Goal: Task Accomplishment & Management: Use online tool/utility

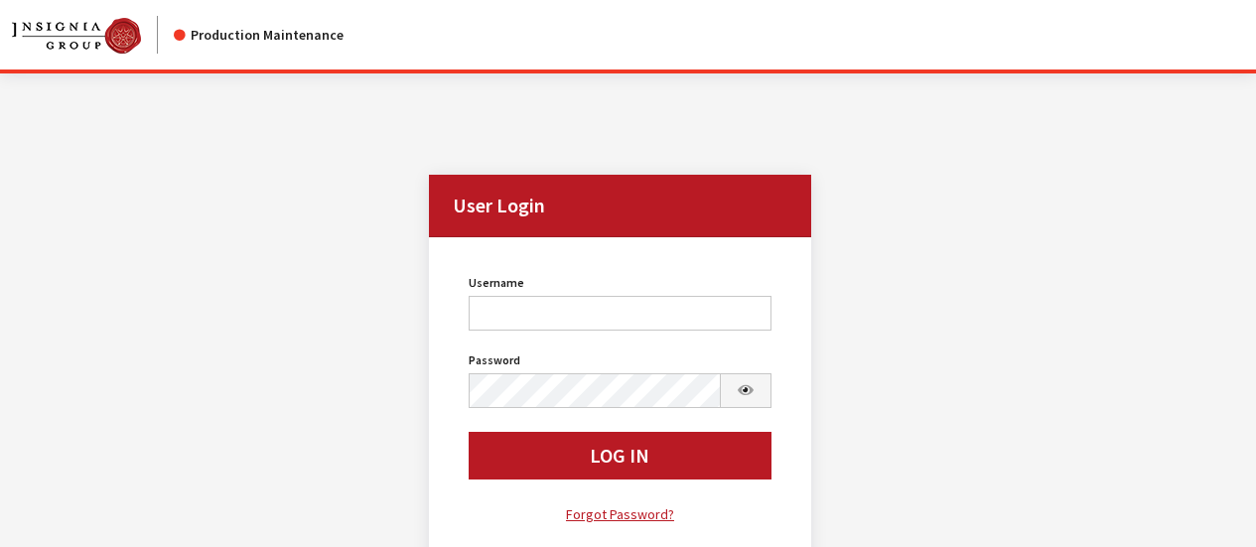
click at [606, 320] on input "Username" at bounding box center [620, 313] width 302 height 35
type input "sdakes"
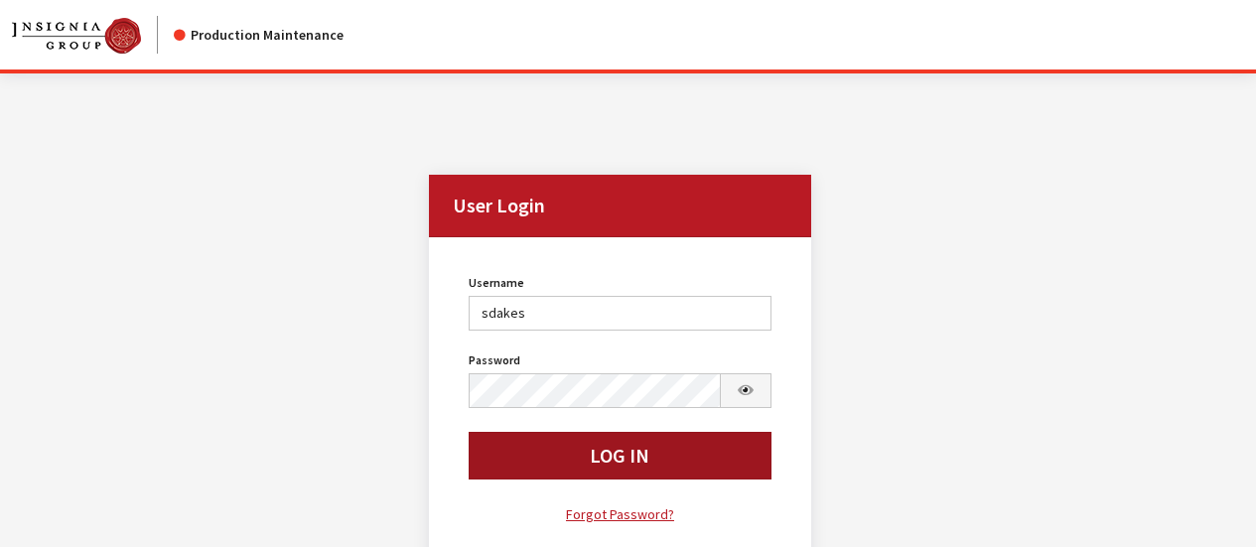
click at [632, 453] on button "Log In" at bounding box center [620, 456] width 302 height 48
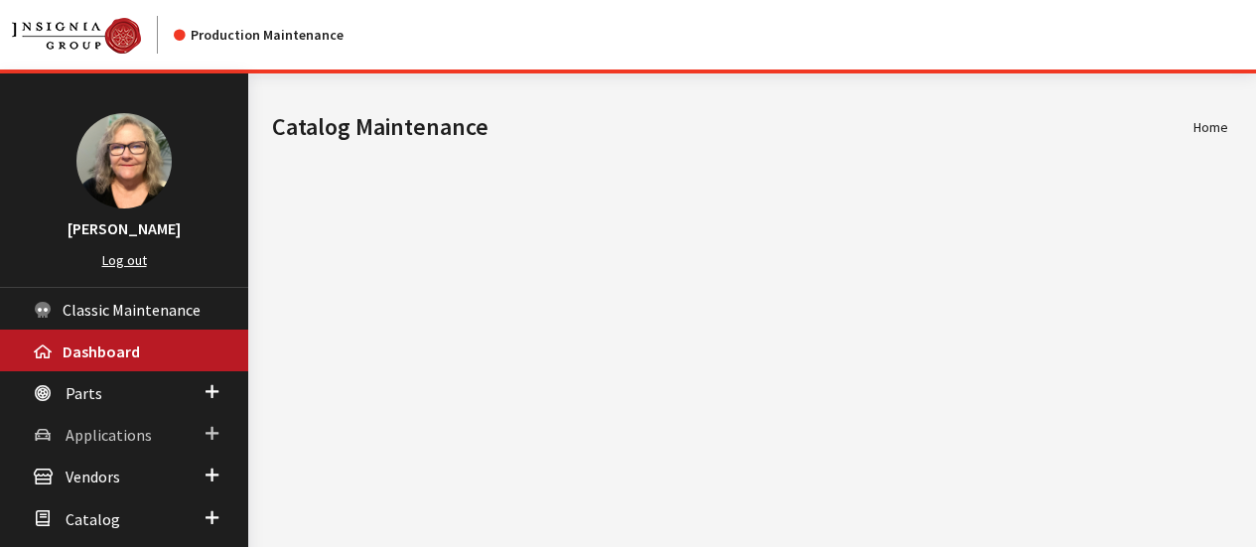
click at [212, 428] on span at bounding box center [212, 434] width 13 height 26
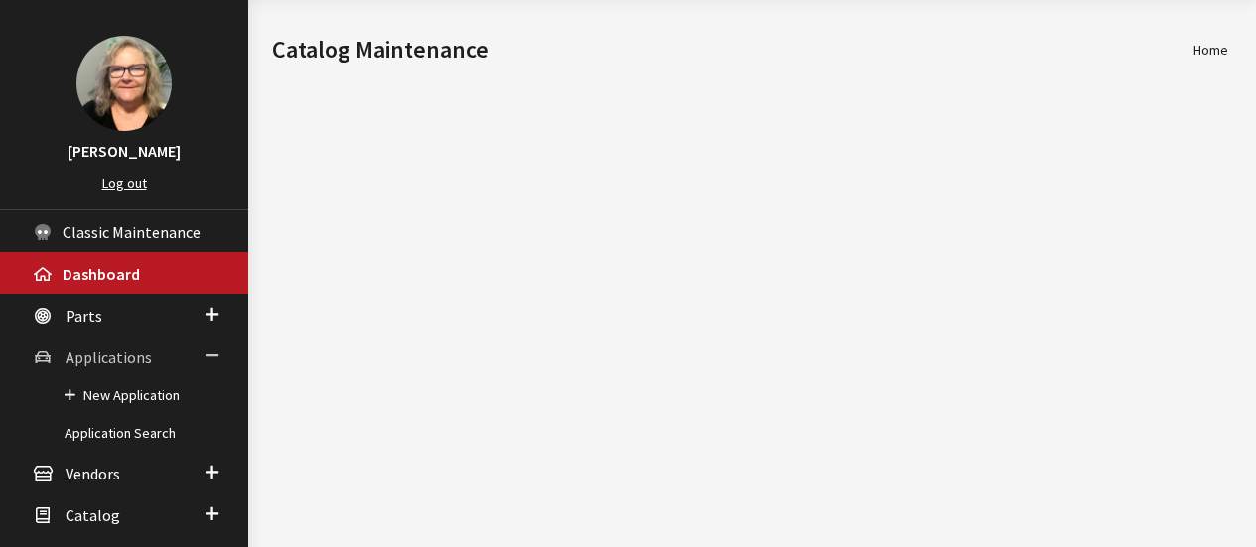
scroll to position [199, 0]
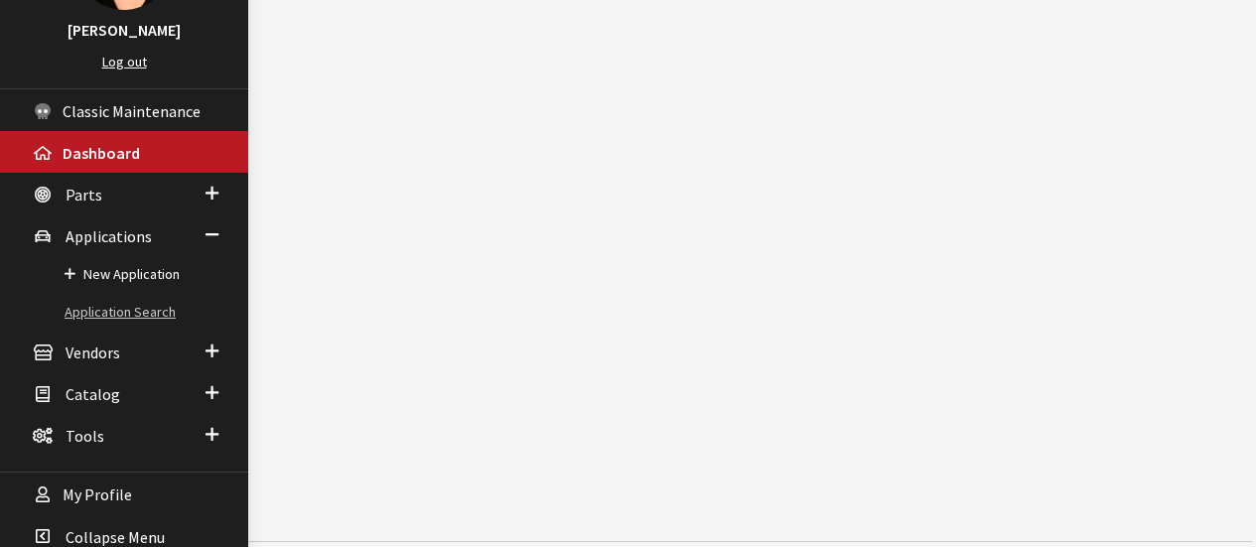
click at [139, 320] on link "Application Search" at bounding box center [124, 312] width 248 height 37
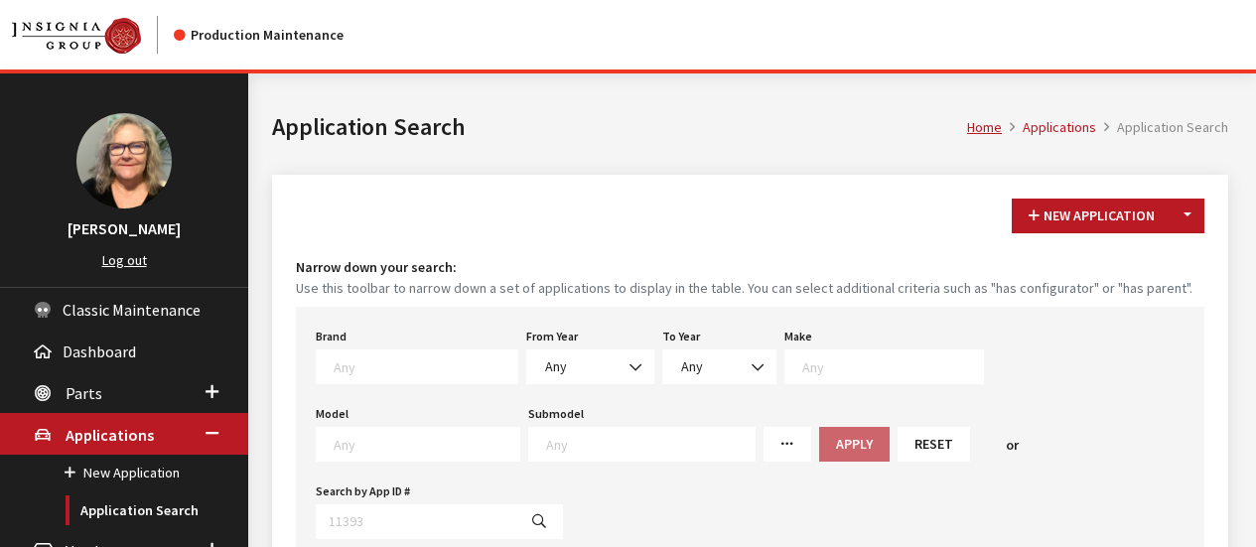
scroll to position [1, 0]
click at [442, 353] on span at bounding box center [417, 367] width 203 height 35
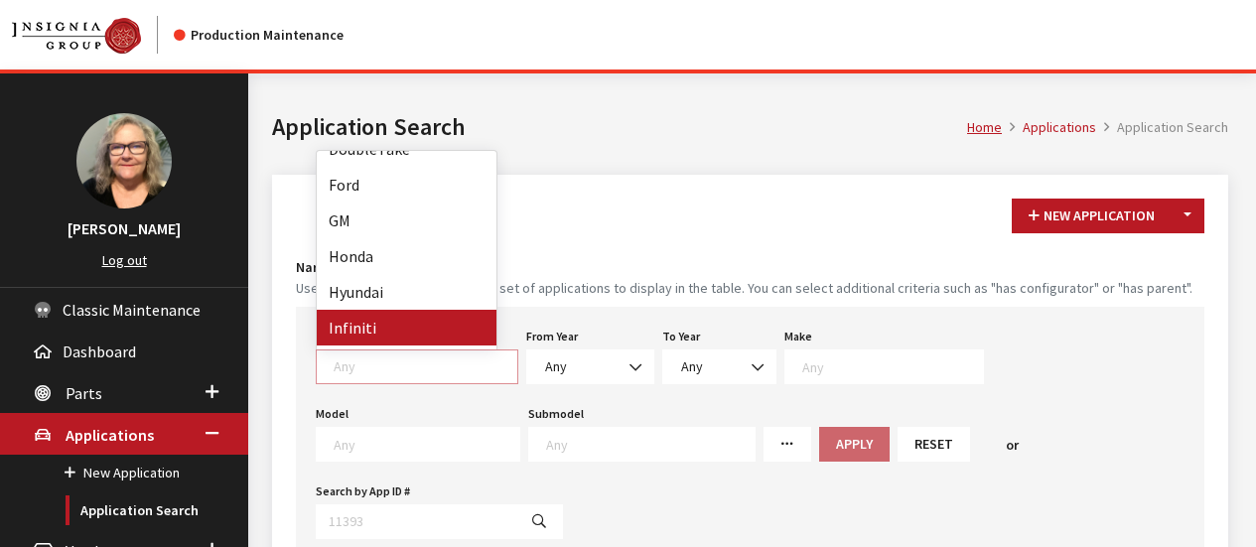
scroll to position [397, 0]
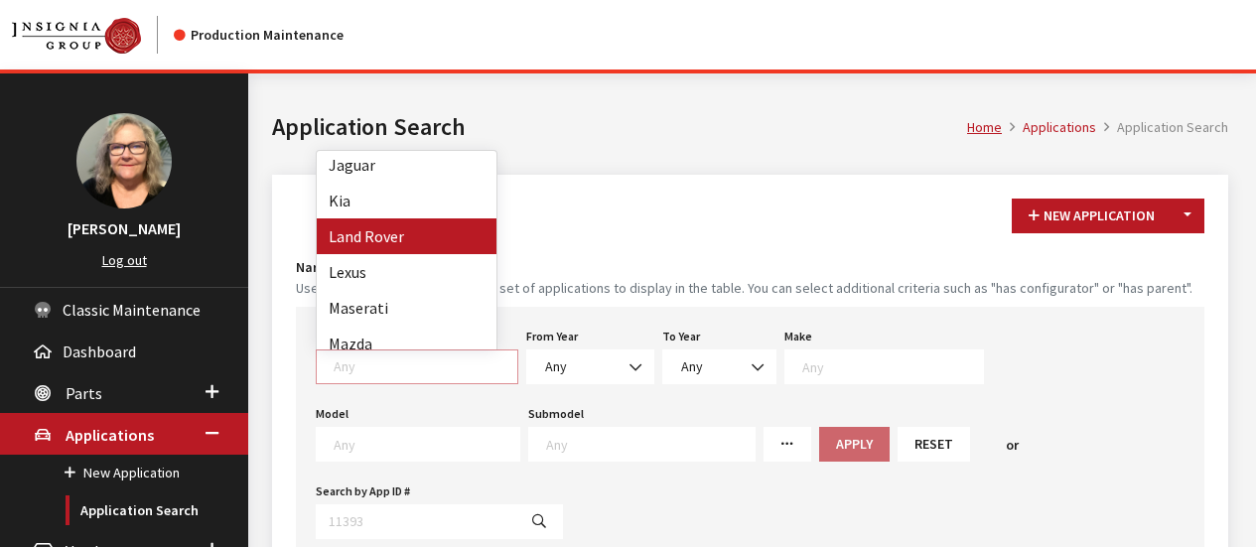
select select "550"
select select
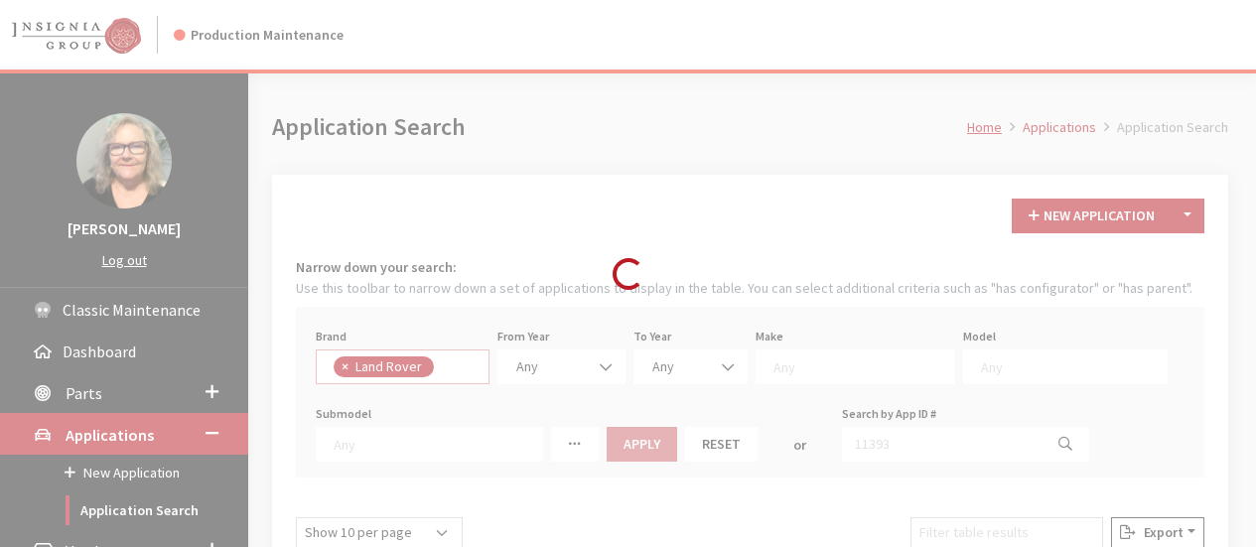
scroll to position [264, 0]
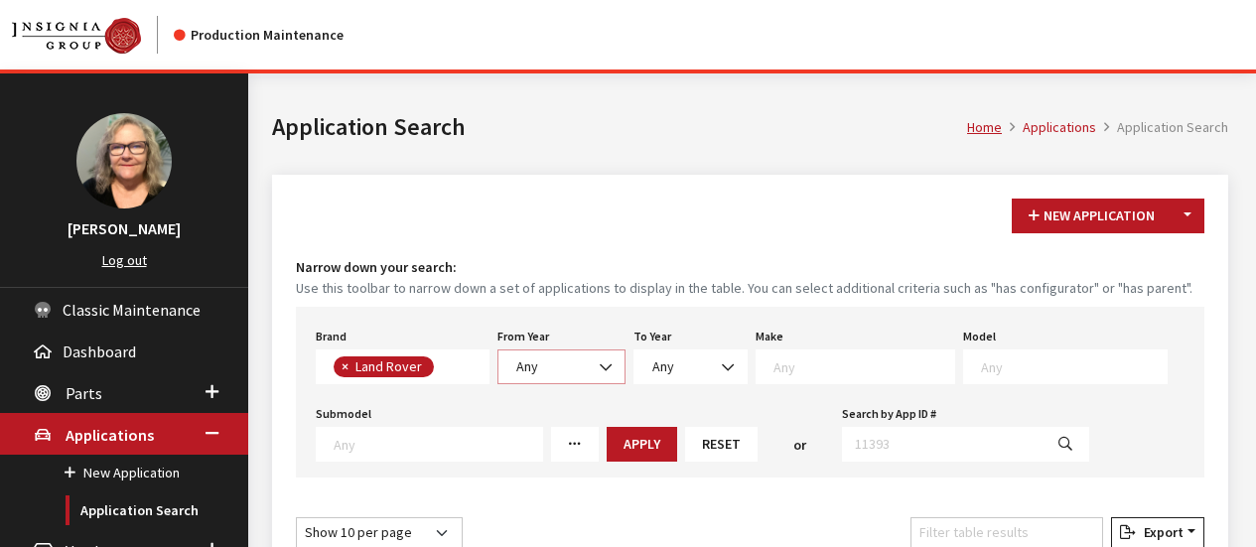
click at [613, 370] on span at bounding box center [608, 368] width 34 height 34
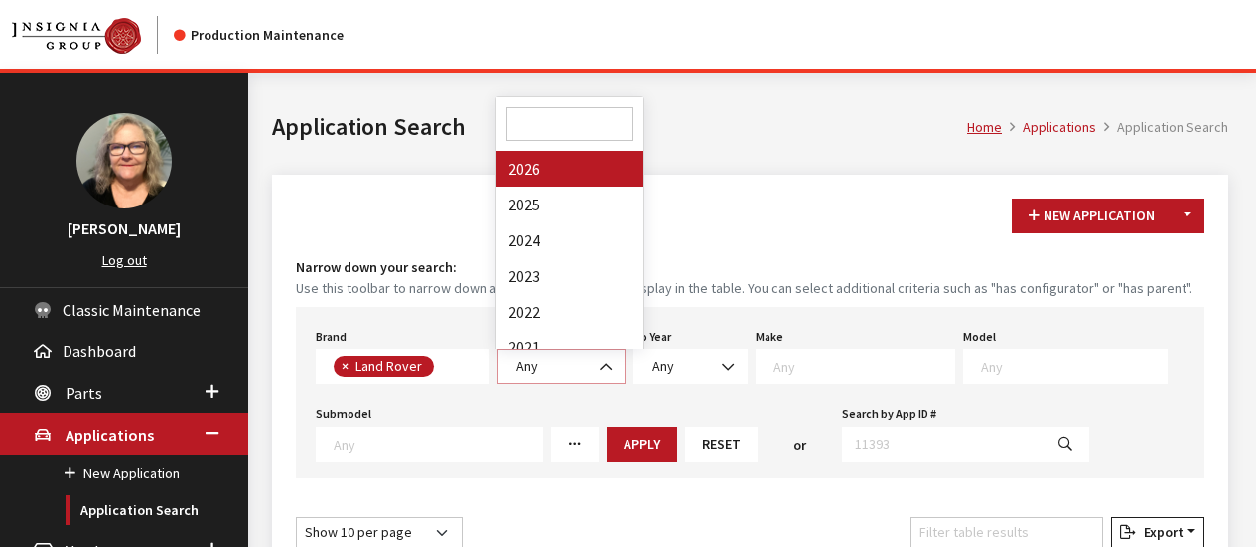
select select "2026"
select select
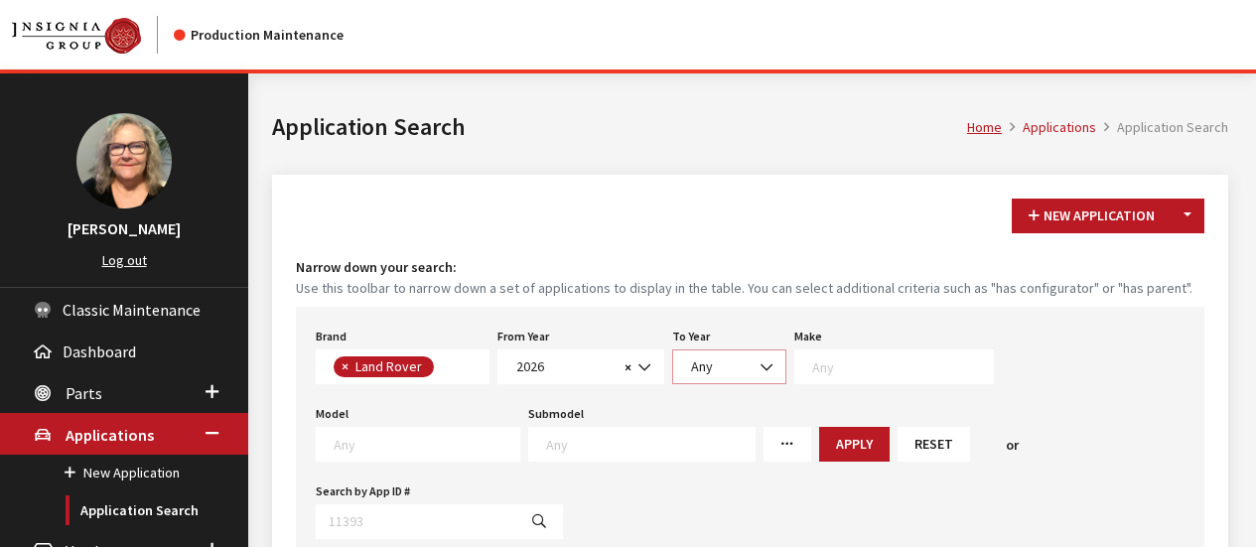
click at [761, 358] on b at bounding box center [761, 358] width 0 height 0
select select "2026"
select select
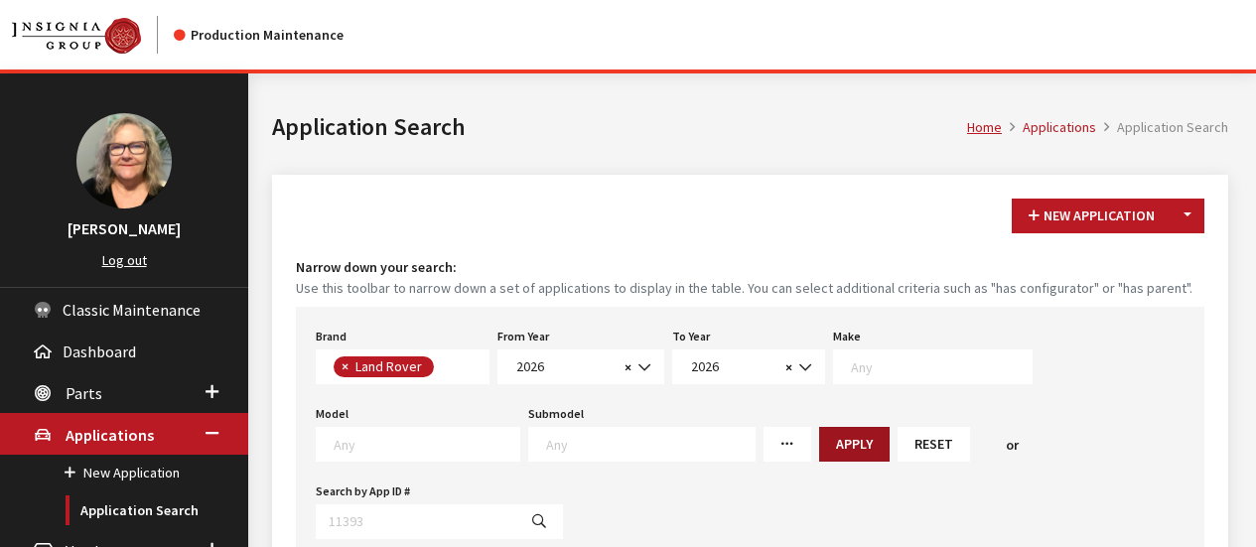
click at [819, 440] on button "Apply" at bounding box center [854, 444] width 71 height 35
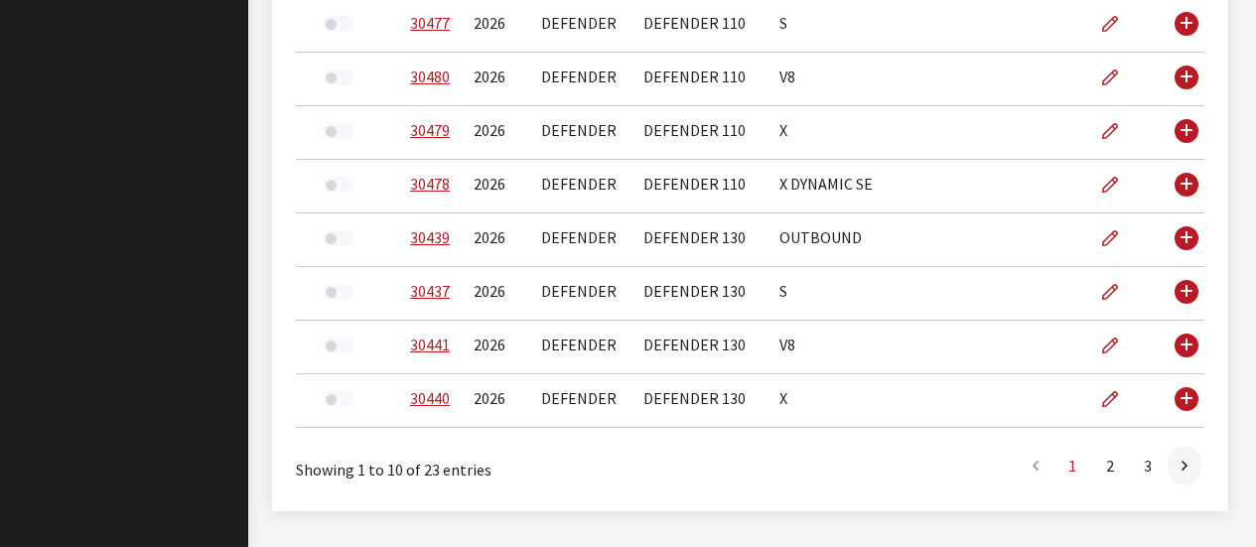
scroll to position [99, 0]
